Goal: Communication & Community: Answer question/provide support

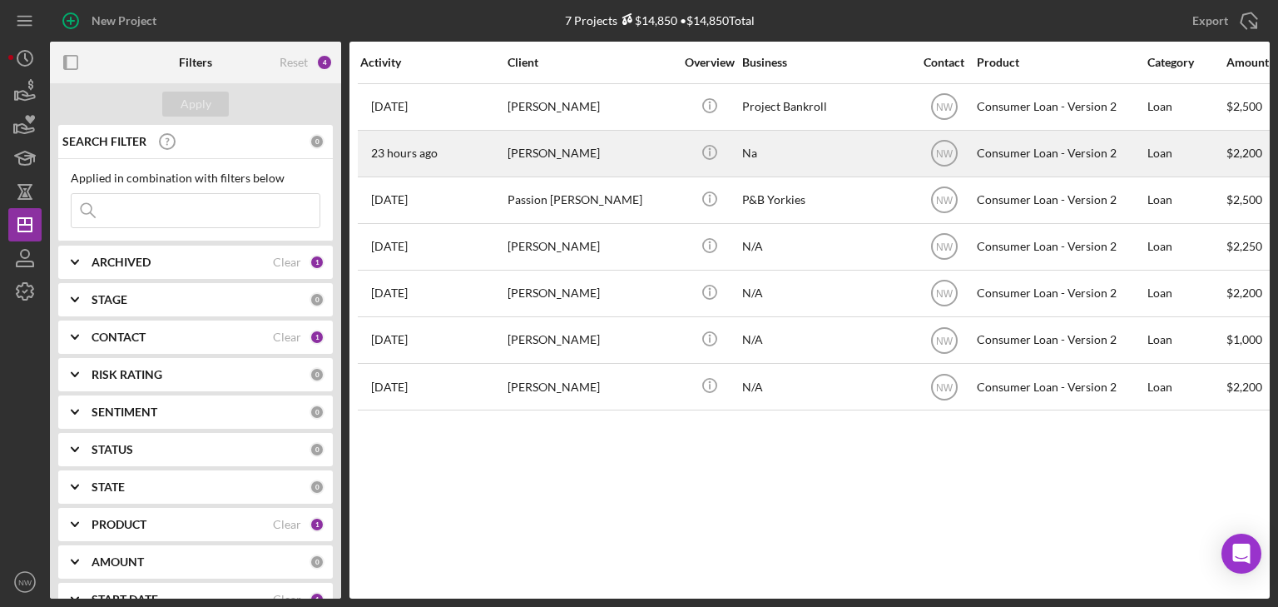
click at [519, 154] on div "[PERSON_NAME]" at bounding box center [591, 153] width 166 height 44
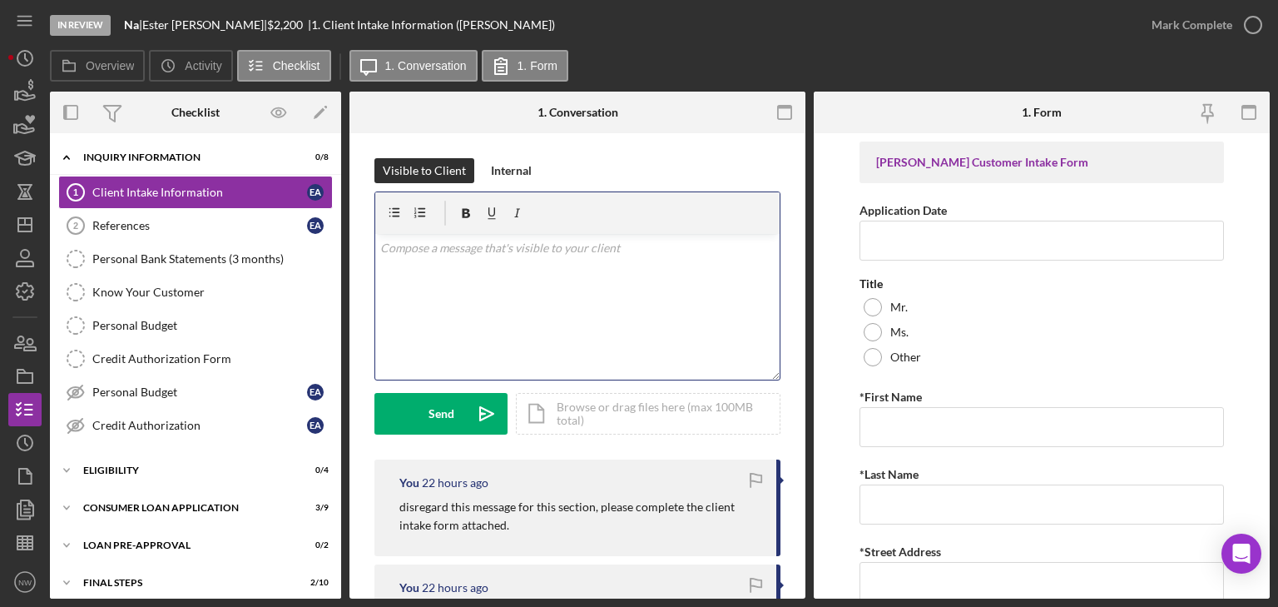
click at [558, 293] on div "v Color teal Color pink Remove color Add row above Add row below Add column bef…" at bounding box center [577, 307] width 404 height 146
click at [477, 321] on div "v Color teal Color pink Remove color Add row above Add row below Add column bef…" at bounding box center [577, 307] width 404 height 146
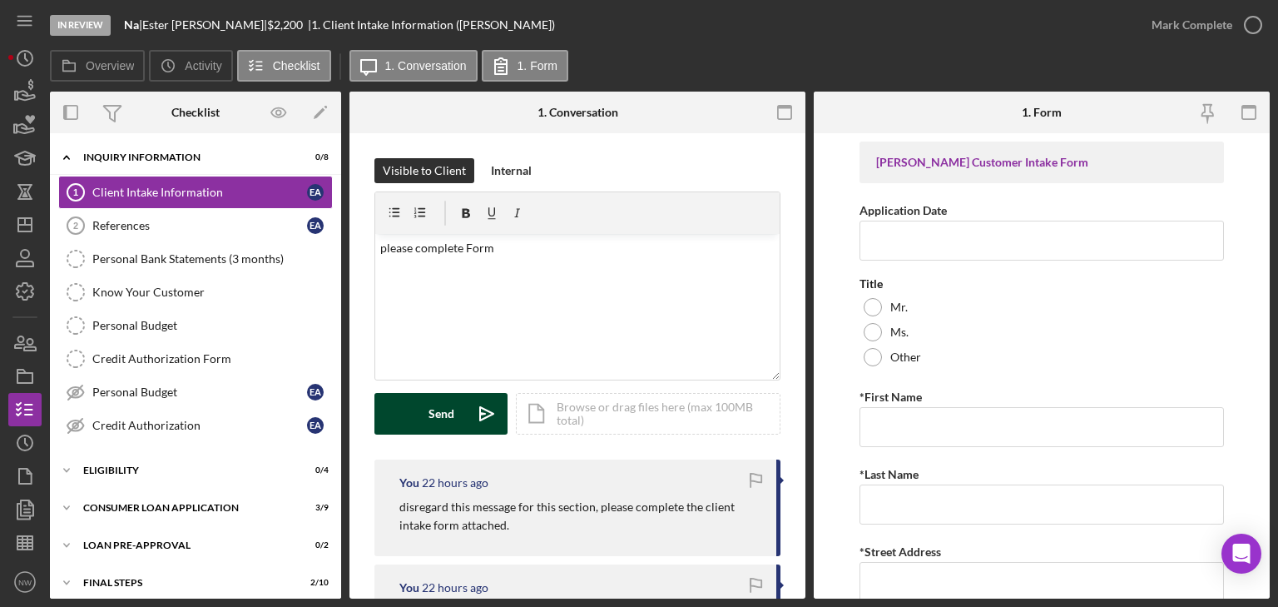
click at [473, 409] on icon "Icon/icon-invite-send" at bounding box center [487, 414] width 42 height 42
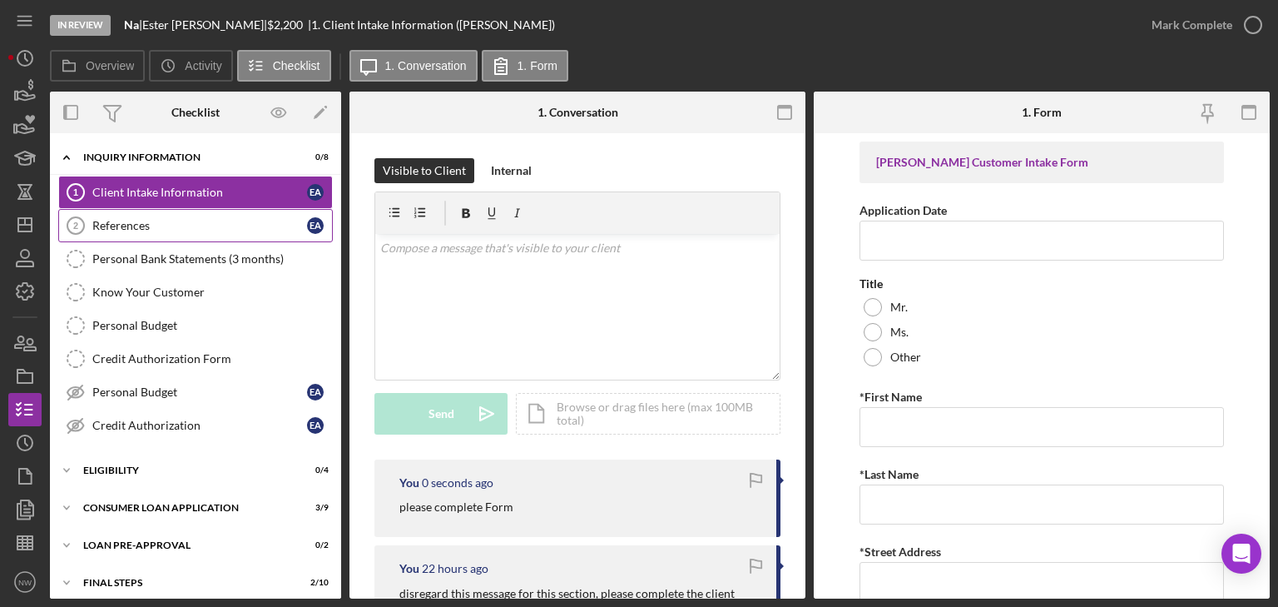
click at [135, 219] on div "References" at bounding box center [199, 225] width 215 height 13
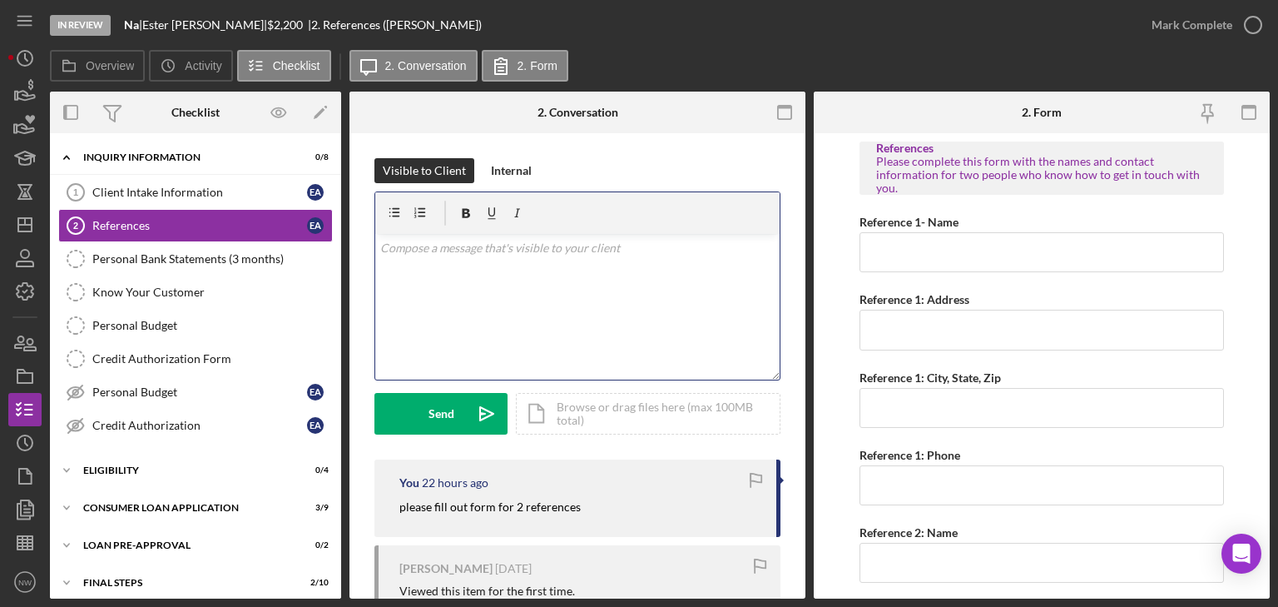
click at [486, 243] on p at bounding box center [577, 248] width 395 height 18
